Goal: Complete application form

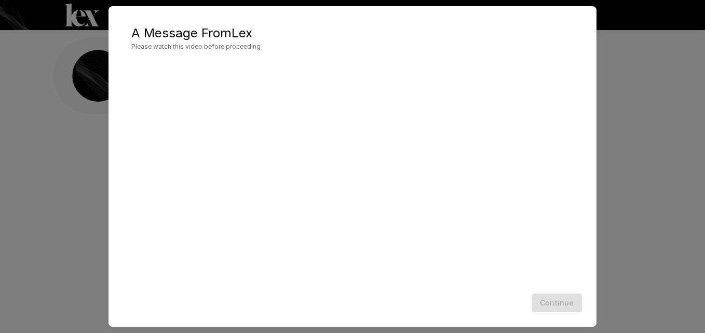
scroll to position [15, 0]
click at [345, 18] on h2 "A Message From [PERSON_NAME] Please watch this video before proceeding" at bounding box center [352, 39] width 467 height 44
click at [555, 308] on button "Continue" at bounding box center [556, 303] width 50 height 19
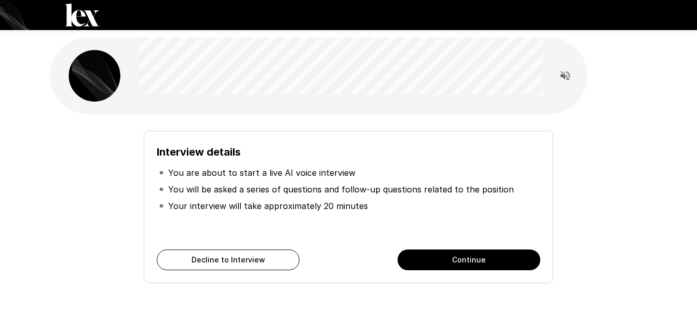
click at [441, 259] on button "Continue" at bounding box center [468, 260] width 143 height 21
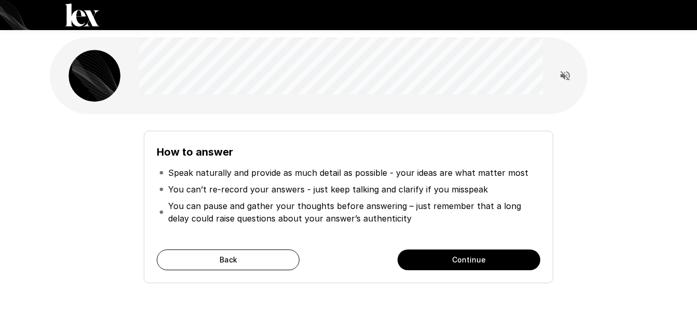
click at [442, 259] on button "Continue" at bounding box center [468, 260] width 143 height 21
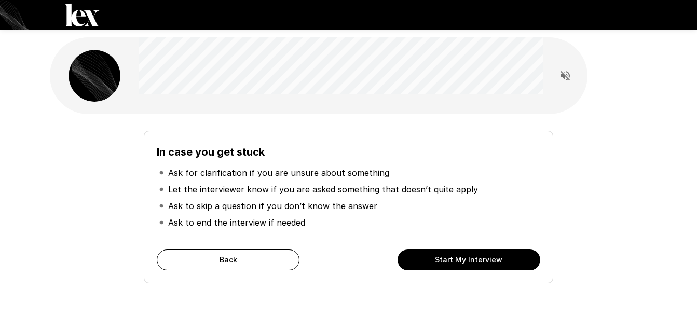
click at [442, 259] on button "Start My Interview" at bounding box center [468, 260] width 143 height 21
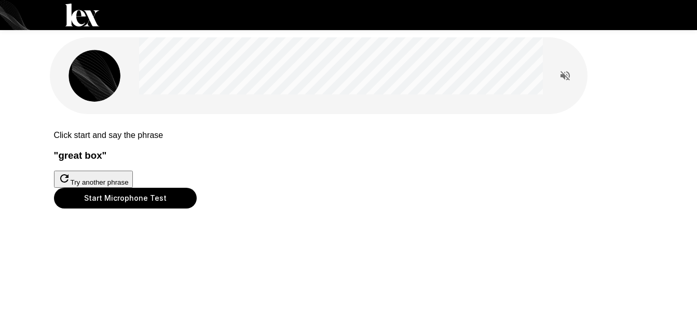
click at [197, 209] on button "Start Microphone Test" at bounding box center [125, 198] width 143 height 21
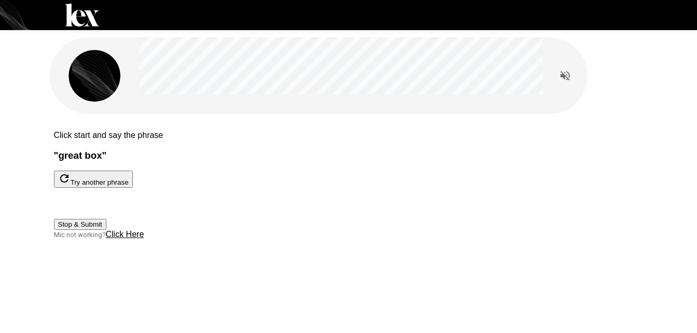
click at [106, 230] on button "Stop & Submit" at bounding box center [80, 224] width 52 height 11
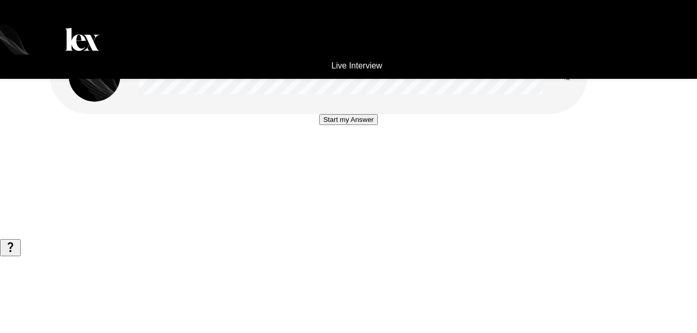
click at [334, 125] on button "Start my Answer" at bounding box center [348, 119] width 59 height 11
click at [346, 156] on button "Stop & Submit" at bounding box center [348, 150] width 52 height 11
click at [346, 125] on button "Start my Answer" at bounding box center [348, 119] width 59 height 11
click at [343, 156] on button "Stop & Submit" at bounding box center [348, 150] width 52 height 11
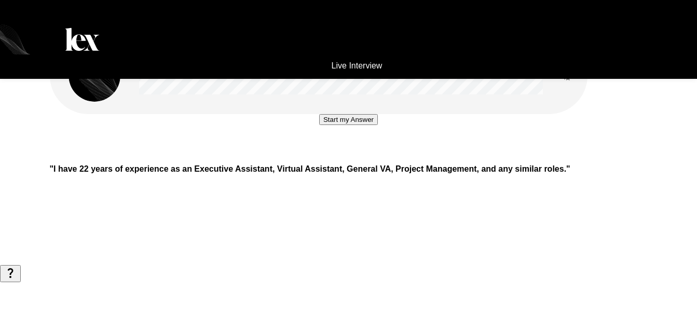
click at [342, 125] on button "Start my Answer" at bounding box center [348, 119] width 59 height 11
click at [340, 156] on button "Stop & Submit" at bounding box center [348, 150] width 52 height 11
click at [338, 125] on button "Start my Answer" at bounding box center [348, 119] width 59 height 11
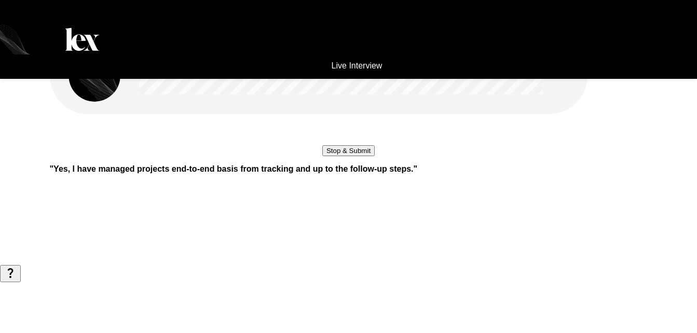
click at [349, 156] on button "Stop & Submit" at bounding box center [348, 150] width 52 height 11
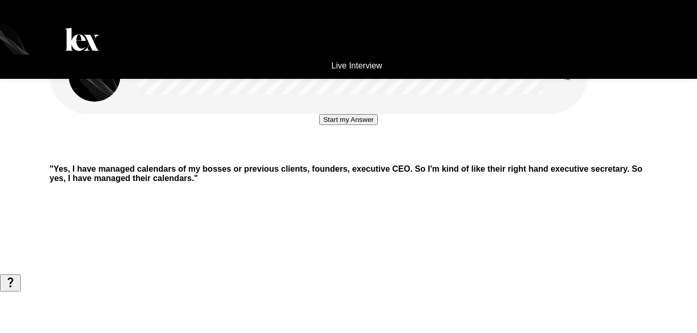
click at [349, 125] on button "Start my Answer" at bounding box center [348, 119] width 59 height 11
click at [346, 156] on button "Stop & Submit" at bounding box center [348, 150] width 52 height 11
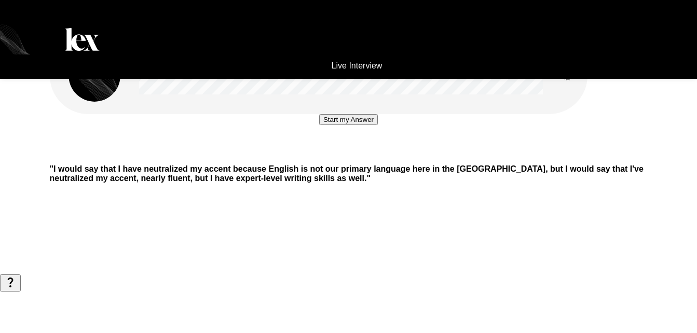
click at [325, 156] on div "Start my Answer" at bounding box center [349, 135] width 598 height 42
click at [337, 125] on button "Start my Answer" at bounding box center [348, 119] width 59 height 11
click at [339, 156] on button "Stop & Submit" at bounding box center [348, 150] width 52 height 11
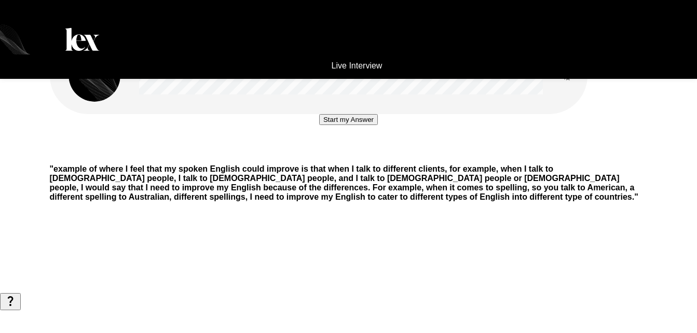
click at [329, 125] on button "Start my Answer" at bounding box center [348, 119] width 59 height 11
click at [322, 156] on button "Stop & Submit" at bounding box center [348, 150] width 52 height 11
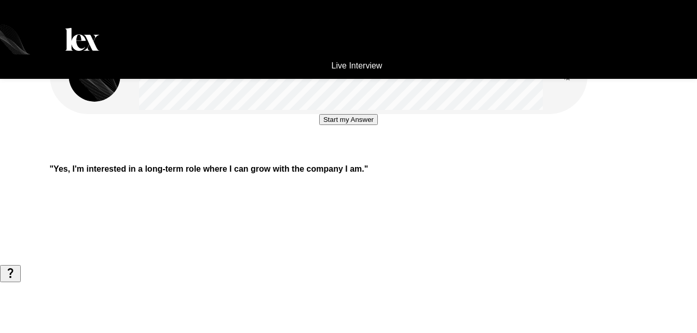
click at [338, 125] on button "Start my Answer" at bounding box center [348, 119] width 59 height 11
click at [339, 156] on button "Stop & Submit" at bounding box center [348, 150] width 52 height 11
